Goal: Task Accomplishment & Management: Use online tool/utility

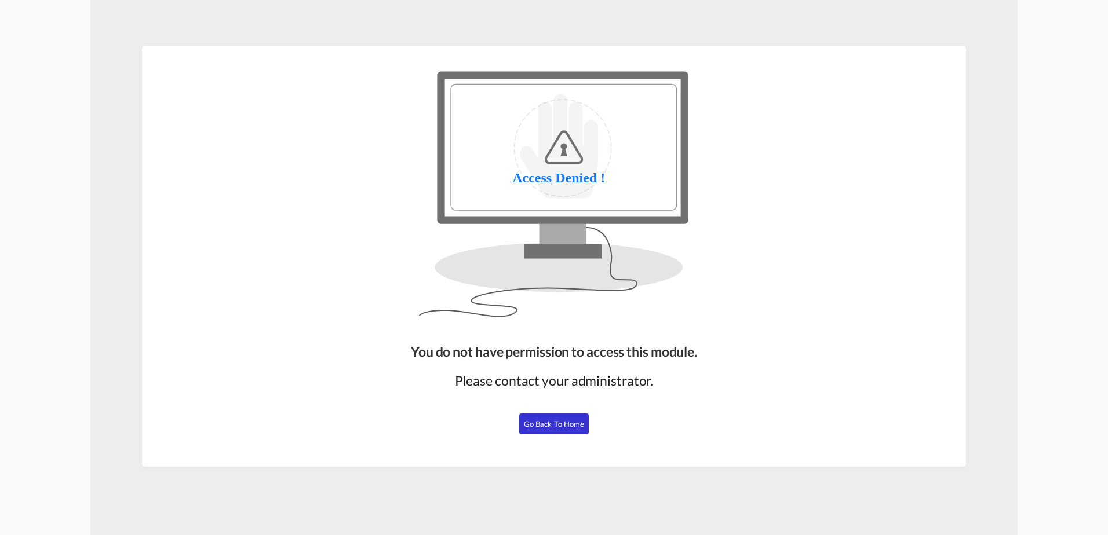
click at [550, 435] on div "You do not have permission to access this module. Please contact your administr…" at bounding box center [553, 400] width 295 height 125
click at [560, 427] on span "Go Back to Home" at bounding box center [554, 423] width 61 height 9
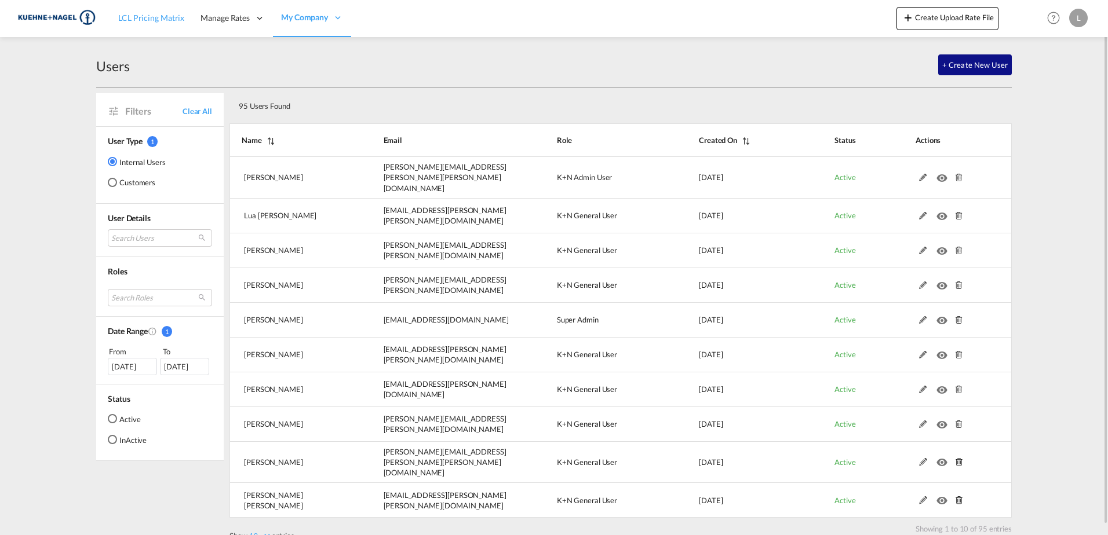
click at [151, 20] on span "LCL Pricing Matrix" at bounding box center [151, 18] width 66 height 10
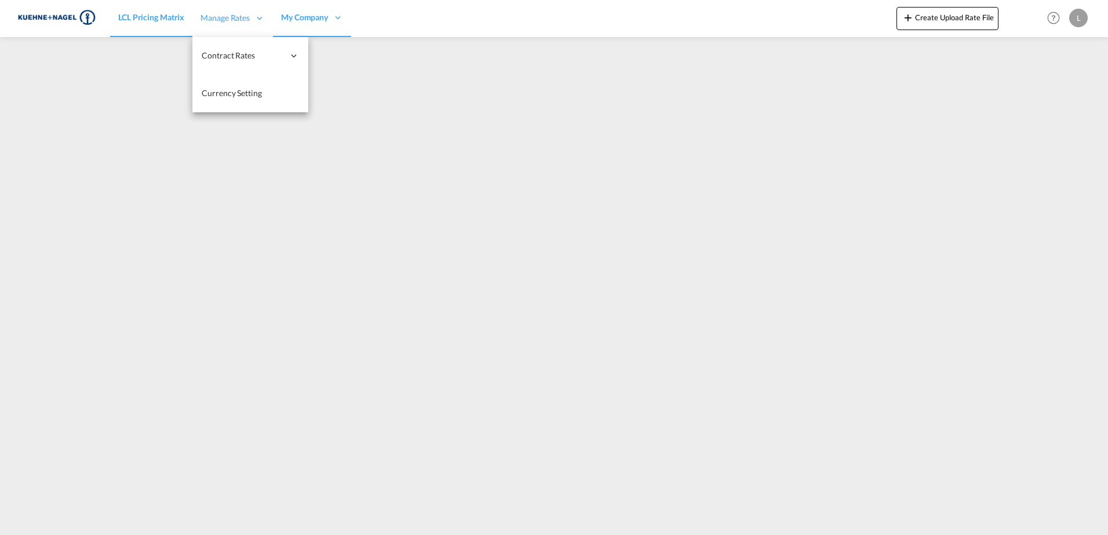
click at [253, 22] on div "Manage Rates" at bounding box center [232, 18] width 81 height 38
click at [342, 92] on span "My Rate Files" at bounding box center [341, 93] width 48 height 10
